Goal: Information Seeking & Learning: Compare options

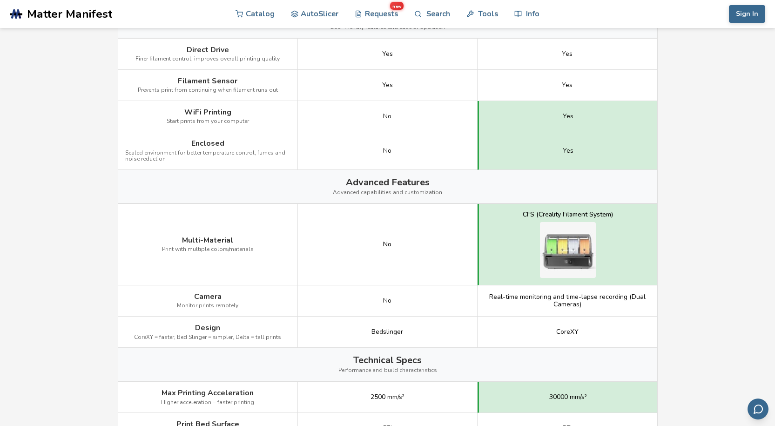
scroll to position [838, 0]
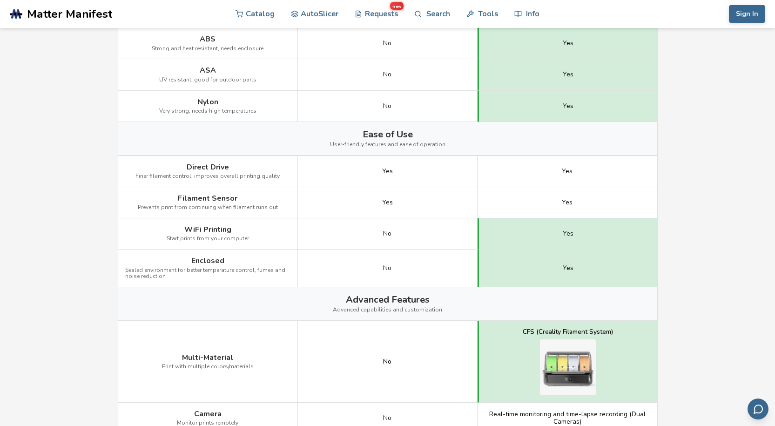
scroll to position [993, 0]
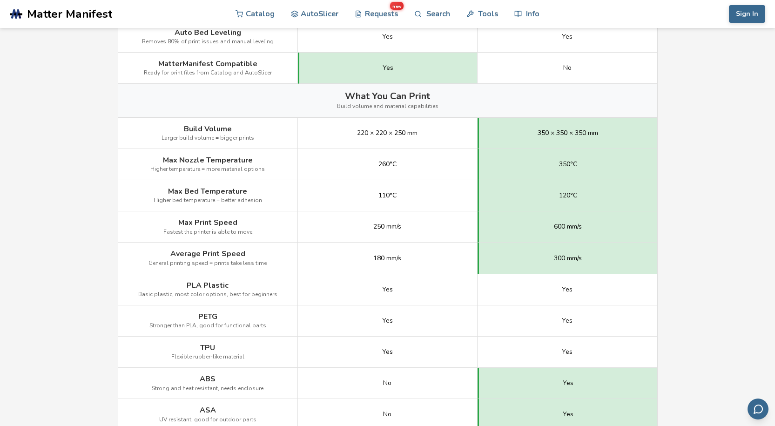
scroll to position [419, 0]
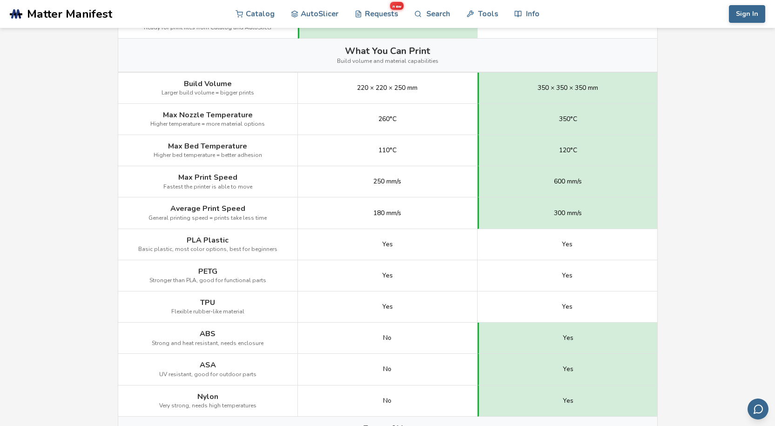
click at [84, 197] on main "← Back to 3D Printers Ender 3 V3 SE vs Creality K2 Plus Is the Ender 3 V3 SE be…" at bounding box center [387, 306] width 775 height 1451
click at [88, 196] on main "← Back to 3D Printers Ender 3 V3 SE vs Creality K2 Plus Is the Ender 3 V3 SE be…" at bounding box center [387, 306] width 775 height 1451
drag, startPoint x: 555, startPoint y: 180, endPoint x: 604, endPoint y: 185, distance: 49.6
click at [604, 185] on div "600 mm/s" at bounding box center [568, 181] width 180 height 31
copy span "600 mm/s"
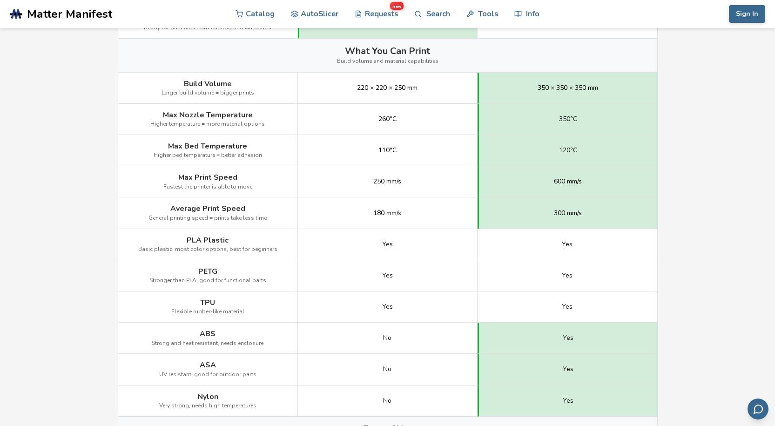
click at [28, 252] on main "← Back to 3D Printers Ender 3 V3 SE vs Creality K2 Plus Is the Ender 3 V3 SE be…" at bounding box center [387, 306] width 775 height 1451
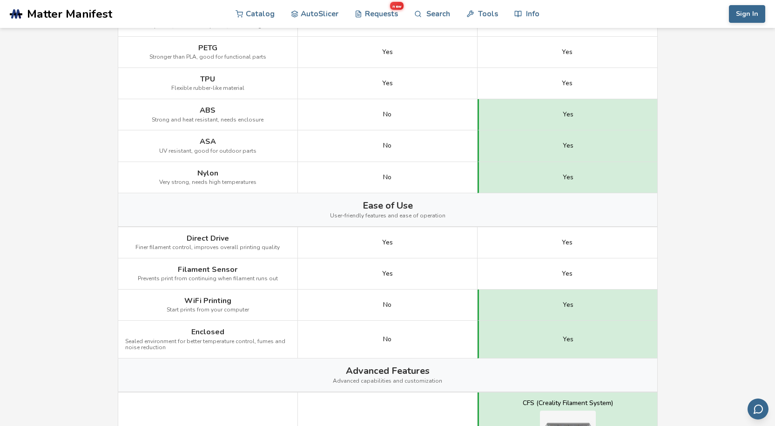
scroll to position [792, 0]
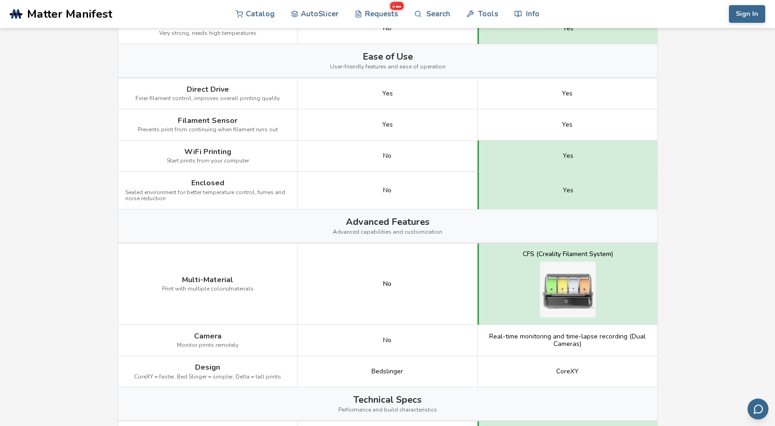
click at [142, 251] on div "Multi-Material Print with multiple colors/materials" at bounding box center [208, 285] width 180 height 82
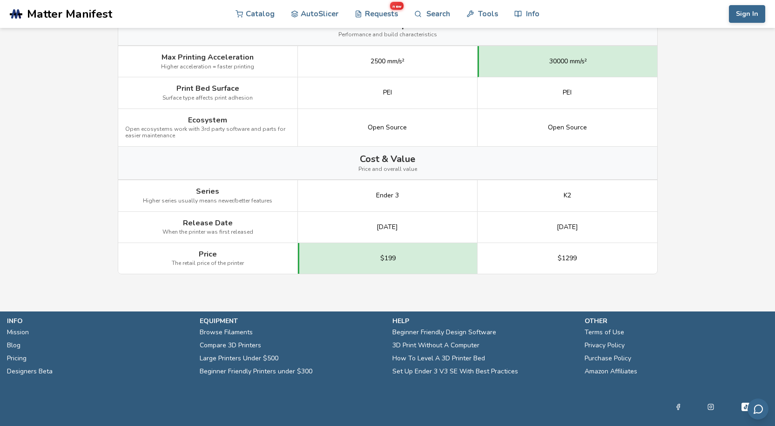
scroll to position [1180, 0]
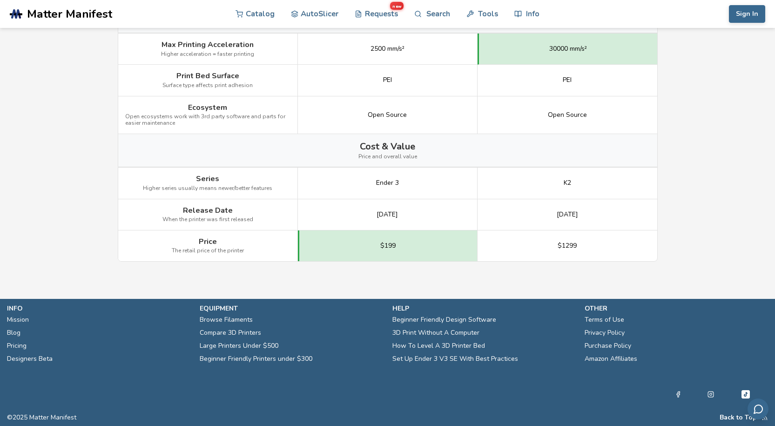
drag, startPoint x: 583, startPoint y: 247, endPoint x: 598, endPoint y: 259, distance: 18.5
click at [598, 259] on div "$1299" at bounding box center [568, 246] width 180 height 31
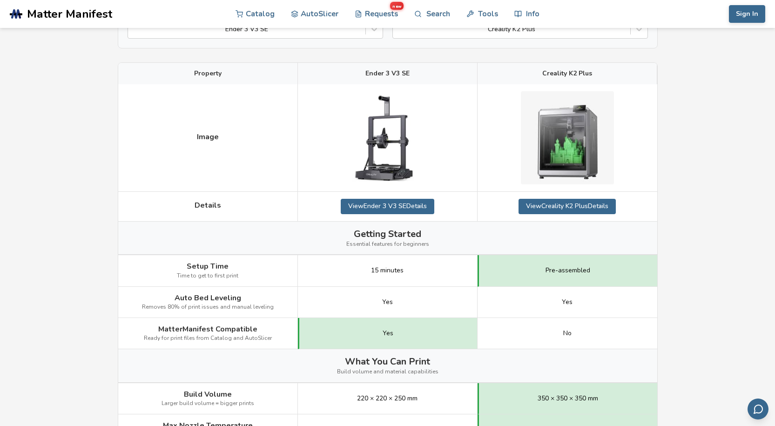
scroll to position [0, 0]
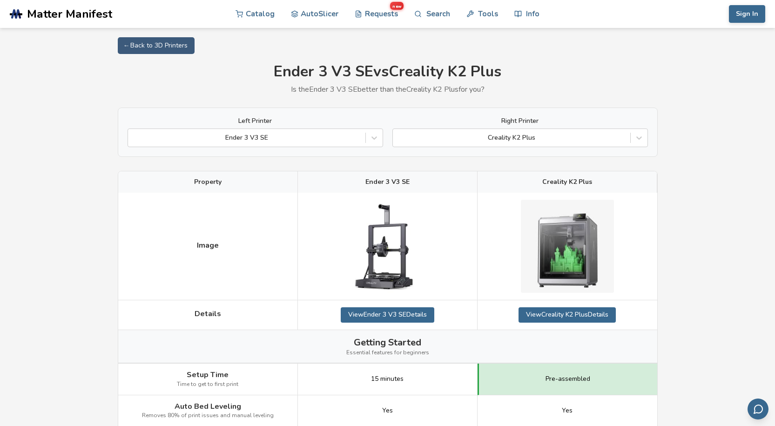
click at [439, 372] on div "15 minutes" at bounding box center [388, 379] width 180 height 31
drag, startPoint x: 41, startPoint y: 292, endPoint x: 68, endPoint y: 282, distance: 28.5
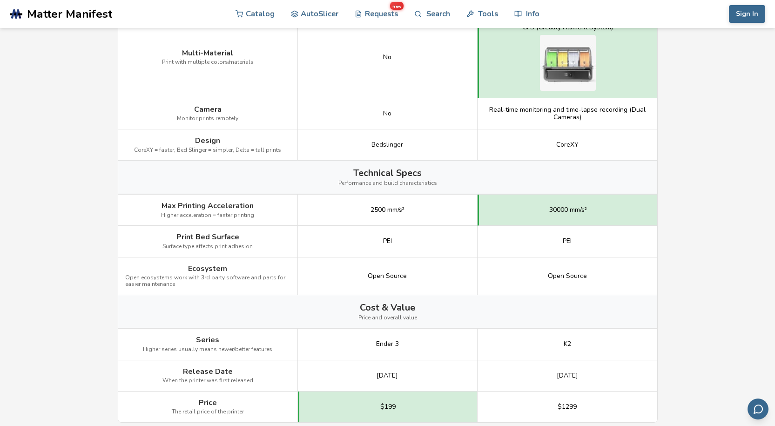
scroll to position [978, 0]
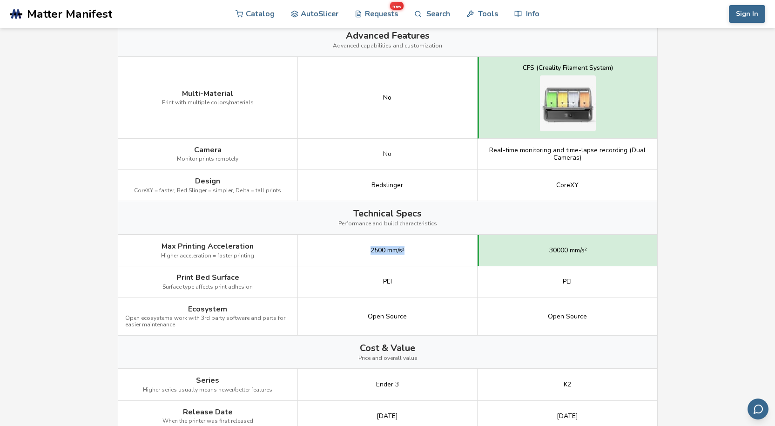
drag, startPoint x: 369, startPoint y: 250, endPoint x: 433, endPoint y: 259, distance: 64.0
click at [433, 259] on div "2500 mm/s²" at bounding box center [388, 250] width 180 height 31
copy span "2500 mm/s²"
click at [495, 383] on div "K2" at bounding box center [568, 384] width 180 height 31
drag, startPoint x: 544, startPoint y: 250, endPoint x: 615, endPoint y: 245, distance: 70.9
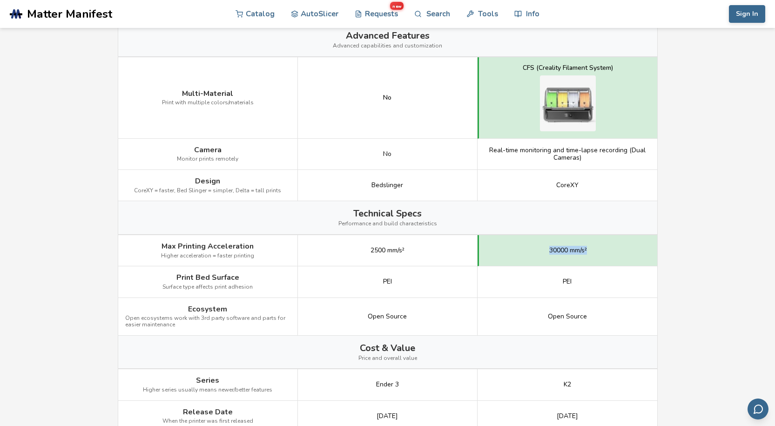
click at [615, 245] on div "30000 mm/s²" at bounding box center [568, 250] width 180 height 31
copy span "30000 mm/s²"
click at [413, 406] on div "[DATE]" at bounding box center [388, 416] width 180 height 31
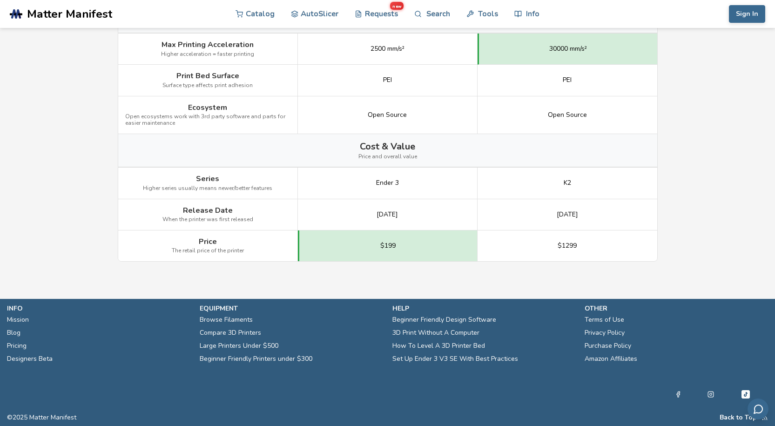
click at [294, 248] on div "Price The retail price of the printer" at bounding box center [208, 246] width 180 height 31
